Goal: Task Accomplishment & Management: Use online tool/utility

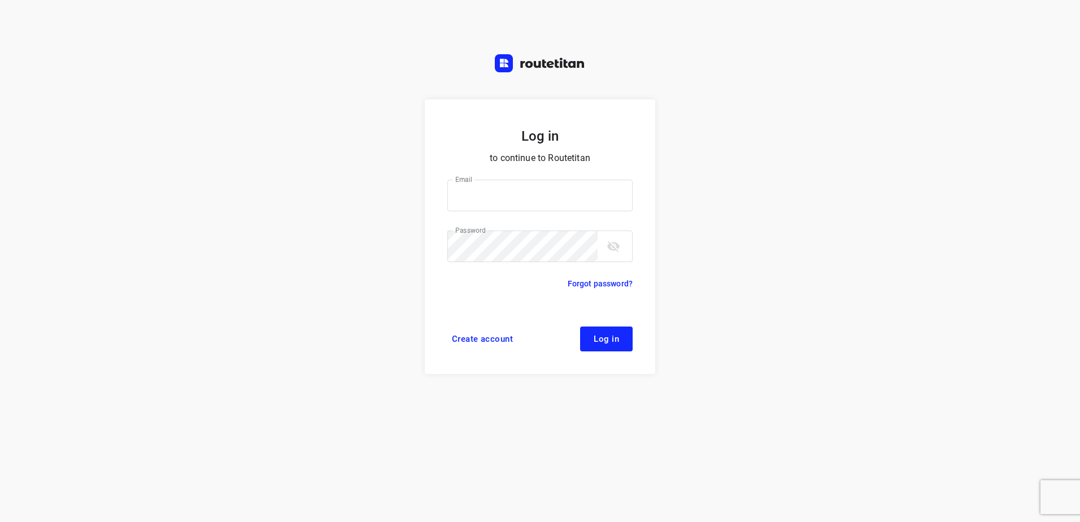
type input "[EMAIL_ADDRESS][DOMAIN_NAME]"
click at [616, 338] on span "Log in" at bounding box center [606, 338] width 25 height 9
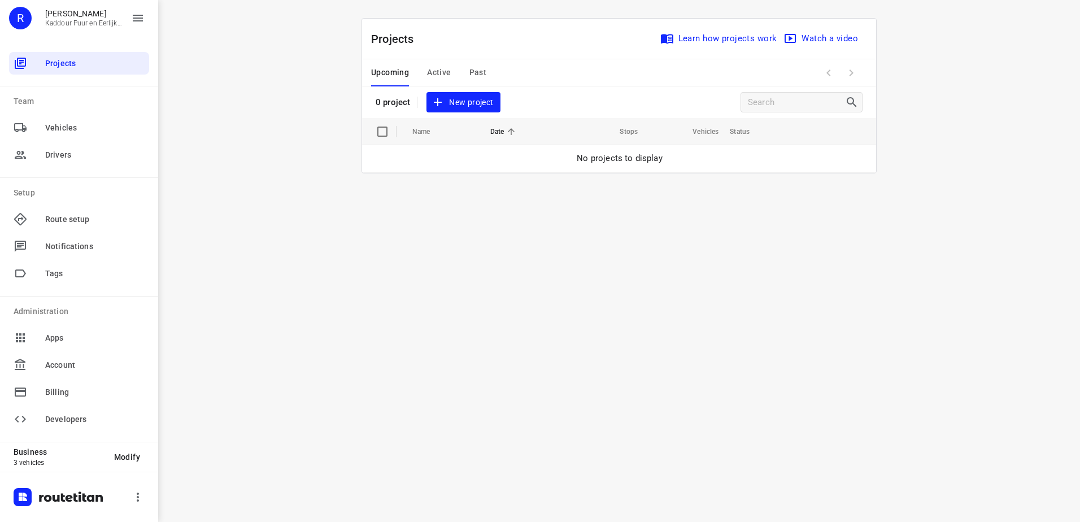
click at [486, 101] on span "New project" at bounding box center [463, 102] width 60 height 14
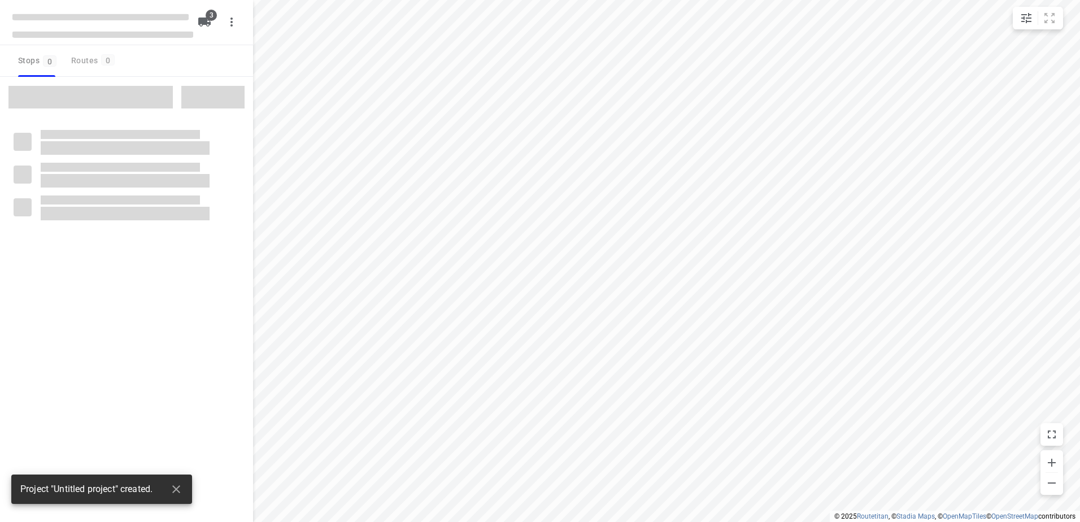
type input "distance"
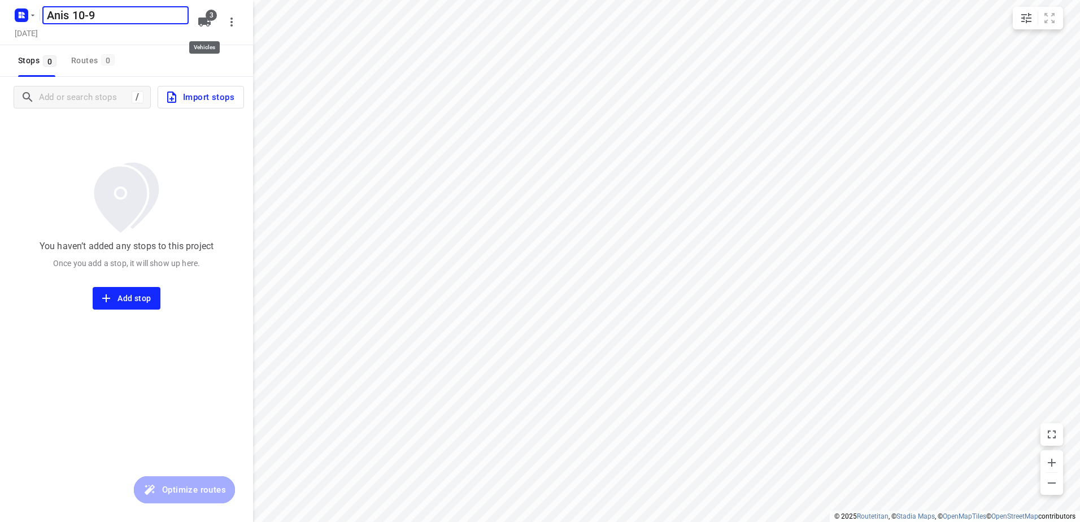
type input "Anis 10-9"
click at [203, 19] on icon "button" at bounding box center [204, 22] width 12 height 9
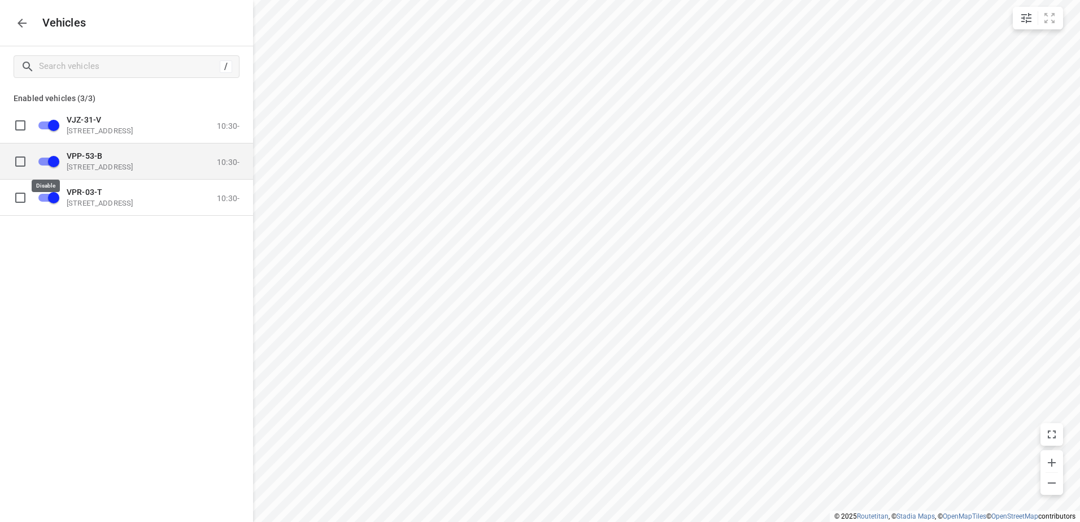
click at [56, 157] on input "grid" at bounding box center [53, 160] width 64 height 21
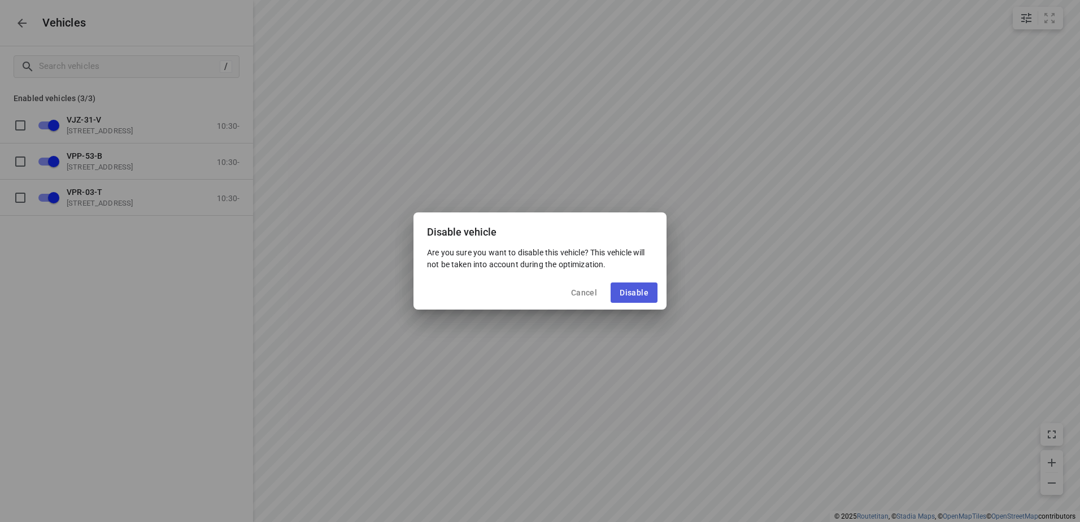
click at [633, 291] on span "Disable" at bounding box center [634, 292] width 29 height 9
checkbox input "false"
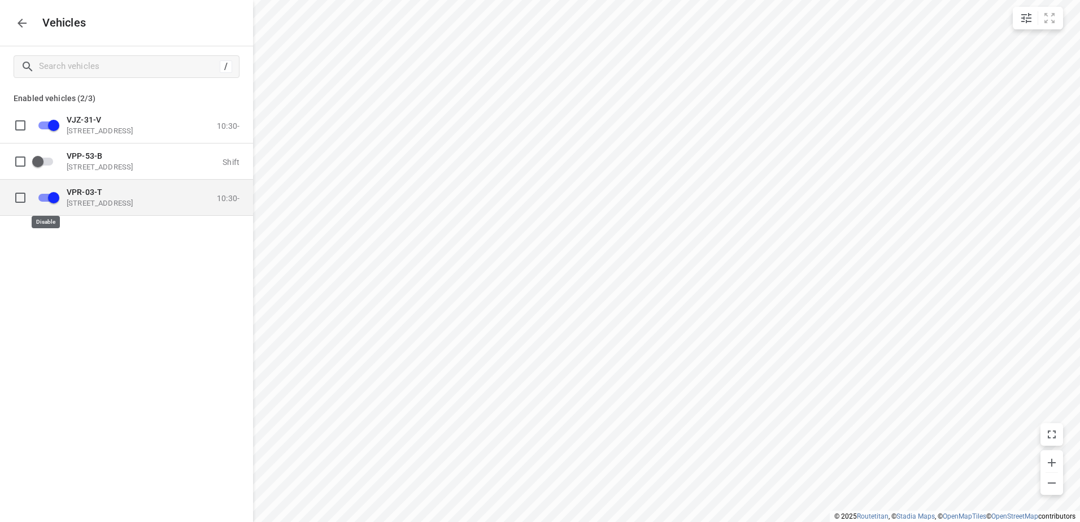
click at [54, 199] on input "grid" at bounding box center [53, 196] width 64 height 21
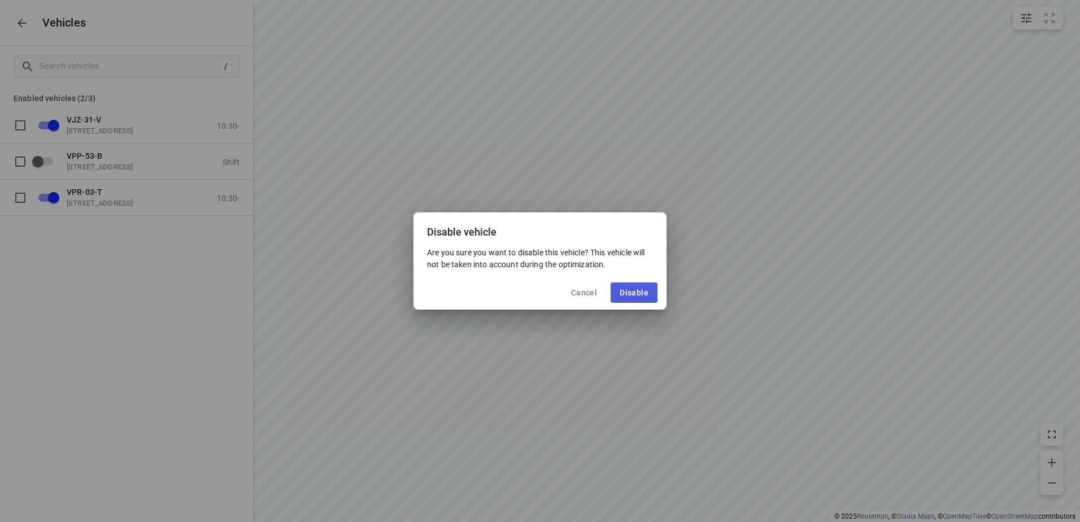
click at [621, 293] on span "Disable" at bounding box center [634, 292] width 29 height 9
checkbox input "false"
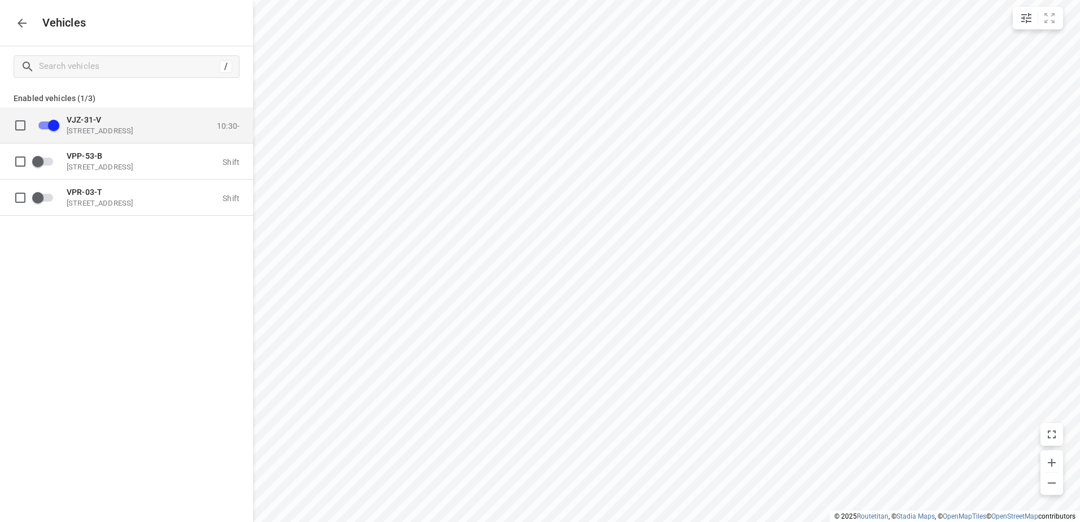
click at [84, 135] on p "Eemmeerlaan 9, 1382 KA Weesp, Netherlands" at bounding box center [123, 130] width 113 height 9
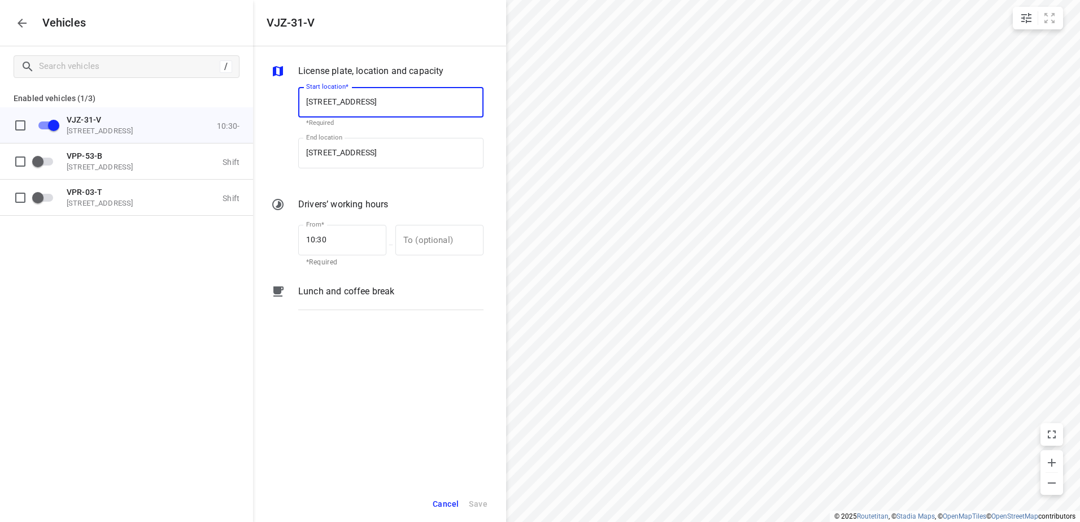
click at [343, 289] on p "Lunch and coffee break" at bounding box center [346, 292] width 96 height 14
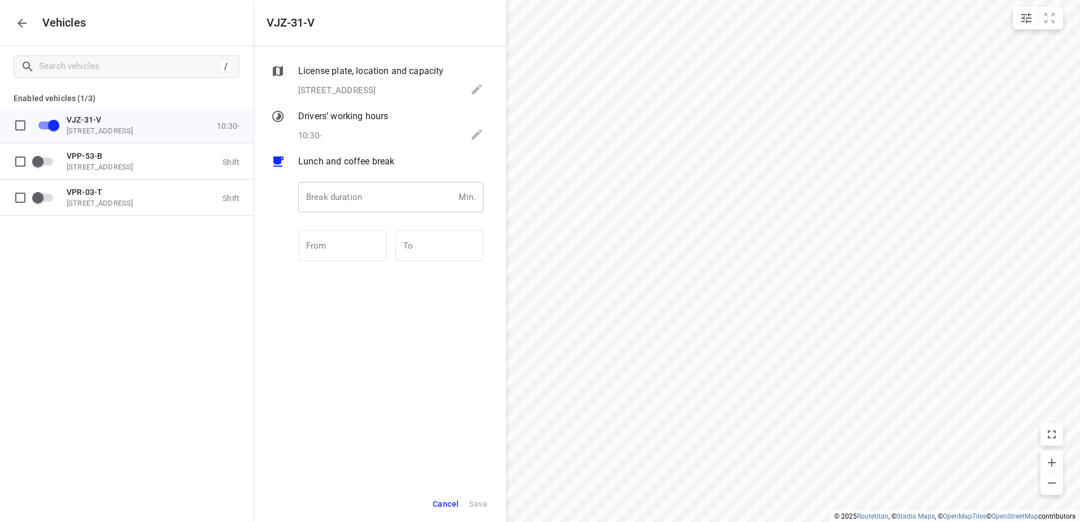
click at [350, 189] on input "number" at bounding box center [376, 197] width 156 height 31
type input "30"
click at [482, 499] on span "Save" at bounding box center [478, 504] width 19 height 14
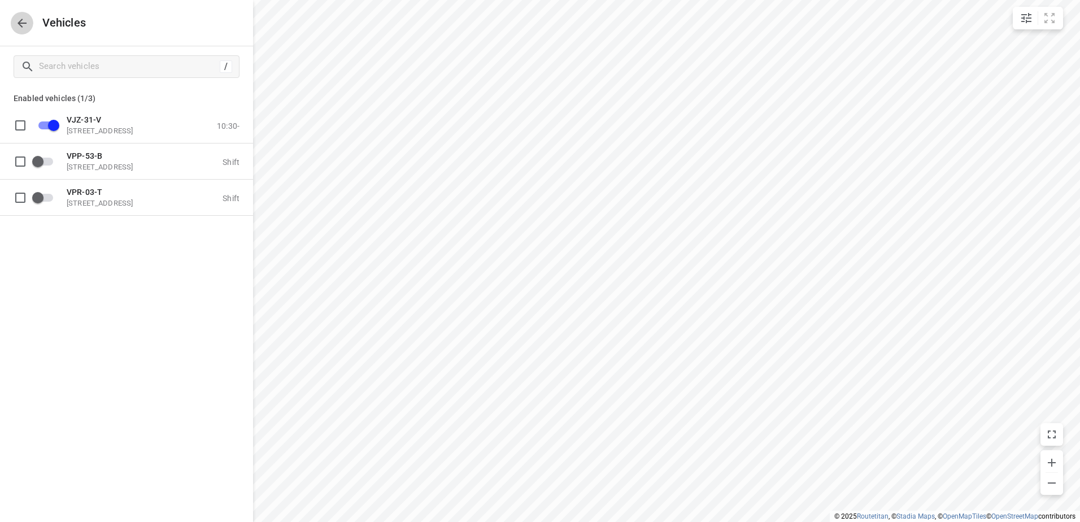
click at [23, 26] on icon "button" at bounding box center [22, 23] width 14 height 14
